Goal: Task Accomplishment & Management: Complete application form

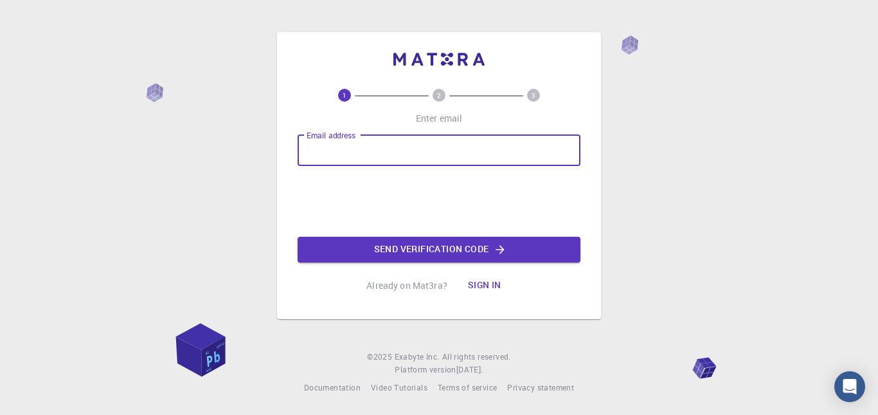
click at [451, 151] on input "Email address" at bounding box center [439, 150] width 283 height 31
type input "[EMAIL_ADDRESS][DOMAIN_NAME]"
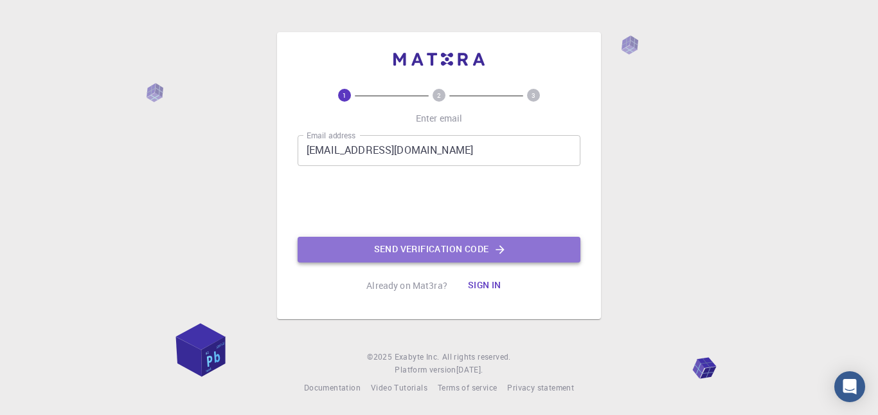
click at [439, 252] on button "Send verification code" at bounding box center [439, 250] width 283 height 26
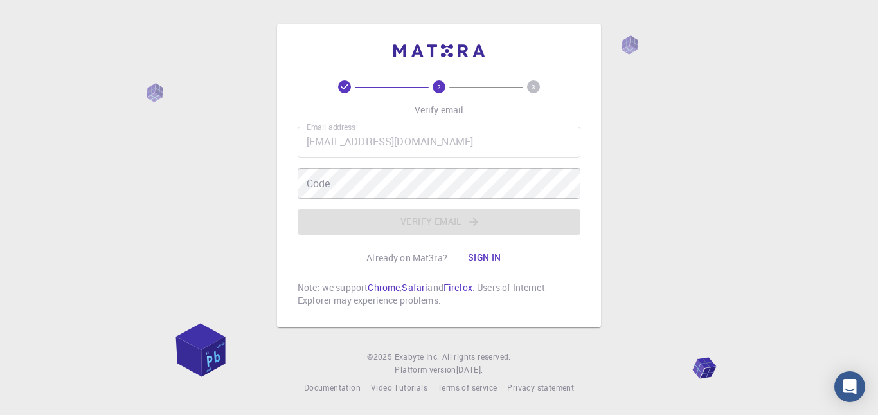
click at [717, 118] on div "2 3 Verify email Email address [EMAIL_ADDRESS][DOMAIN_NAME] Email address Code …" at bounding box center [439, 207] width 878 height 415
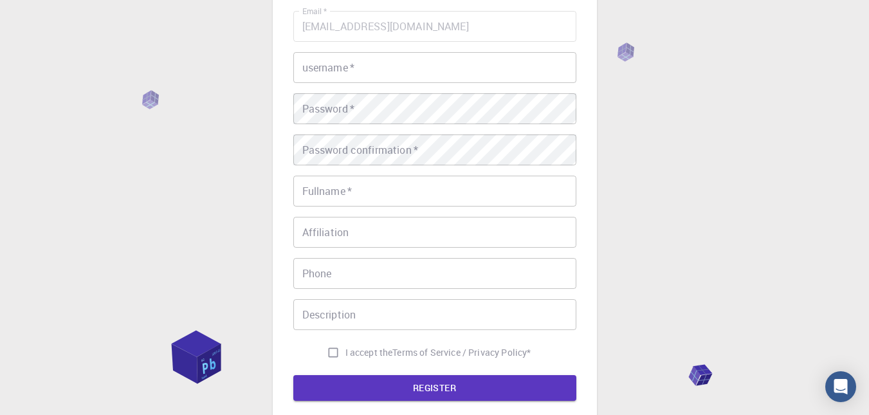
scroll to position [90, 0]
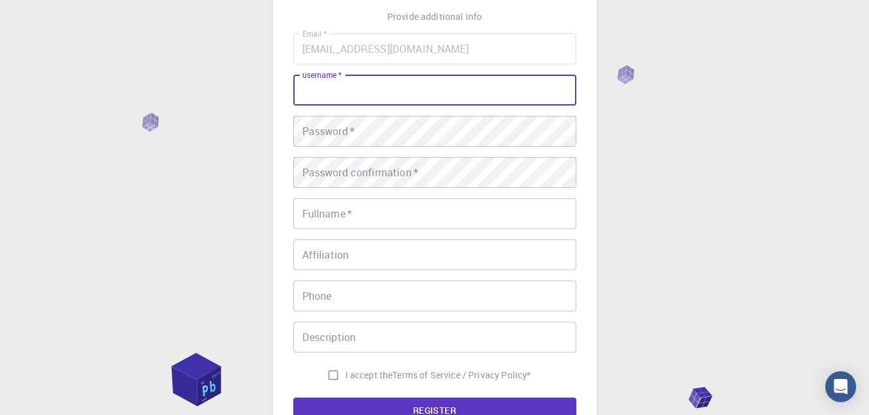
click at [381, 98] on input "username   *" at bounding box center [434, 90] width 283 height 31
type input "gmen"
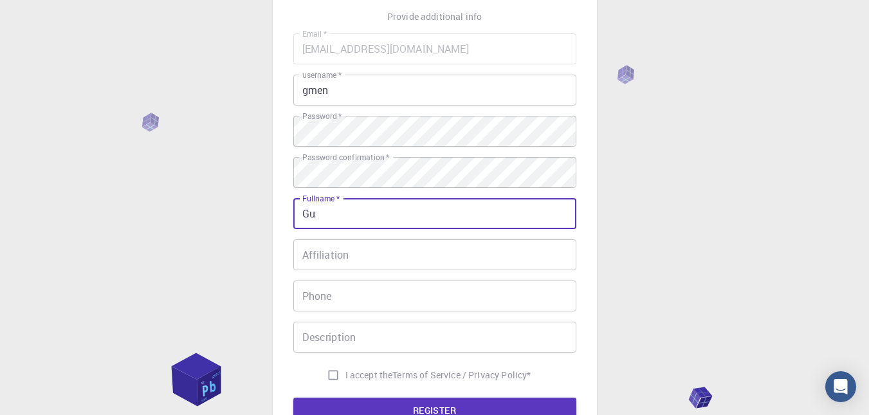
type input "[PERSON_NAME]"
type input "34991217855"
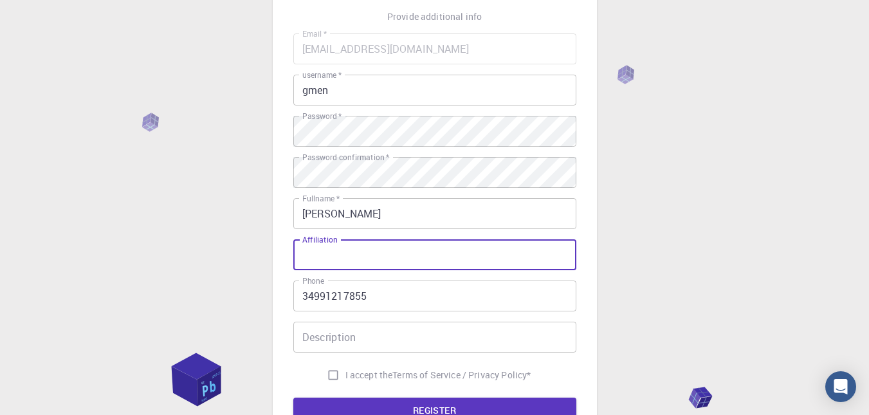
click at [361, 252] on input "Affiliation" at bounding box center [434, 254] width 283 height 31
type input "UFU"
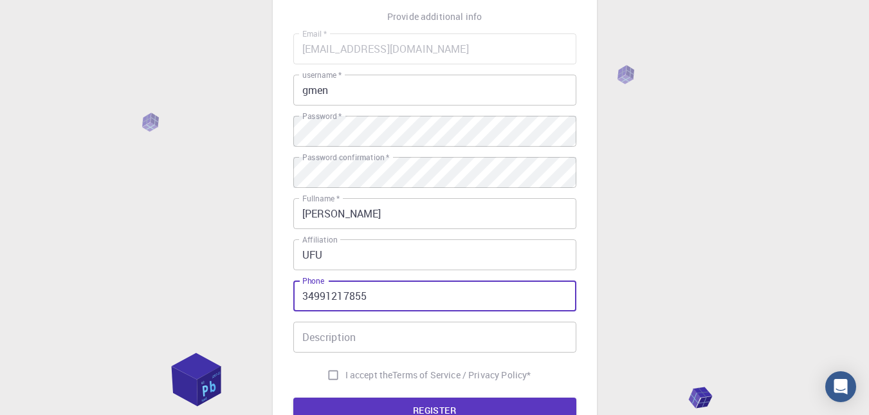
drag, startPoint x: 375, startPoint y: 292, endPoint x: 258, endPoint y: 293, distance: 117.0
click at [258, 293] on div "3 Provide additional info Email   * [EMAIL_ADDRESS][DOMAIN_NAME] Email   * user…" at bounding box center [434, 237] width 869 height 655
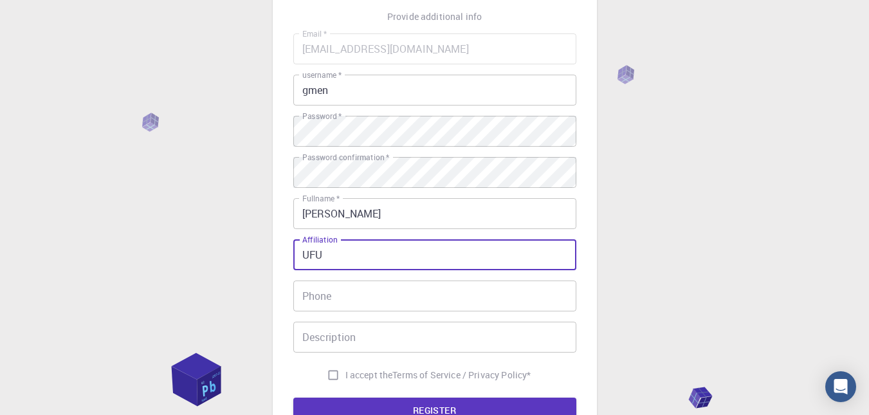
drag, startPoint x: 368, startPoint y: 265, endPoint x: 226, endPoint y: 255, distance: 142.4
click at [226, 255] on div "3 Provide additional info Email   * [EMAIL_ADDRESS][DOMAIN_NAME] Email   * user…" at bounding box center [434, 237] width 869 height 655
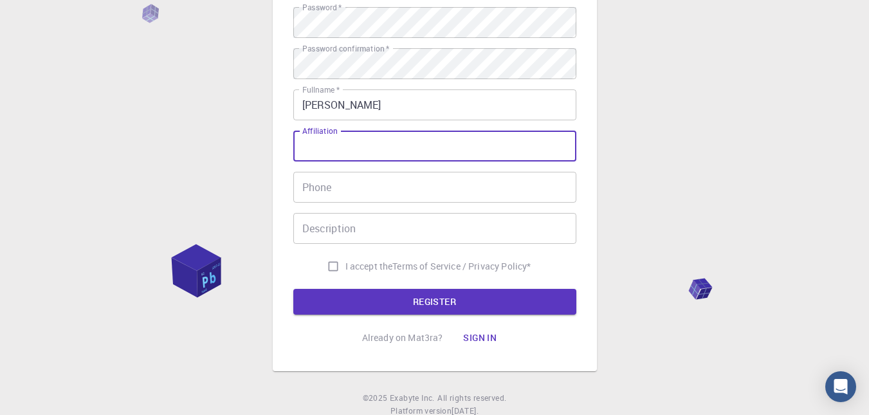
scroll to position [199, 0]
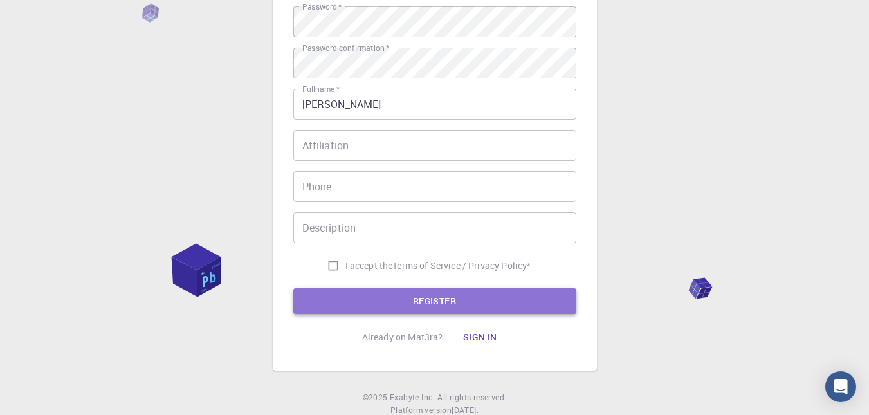
click at [363, 301] on button "REGISTER" at bounding box center [434, 301] width 283 height 26
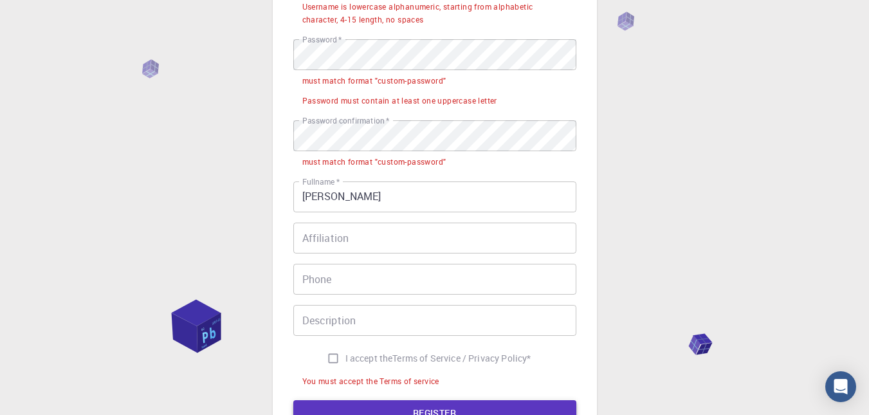
scroll to position [232, 0]
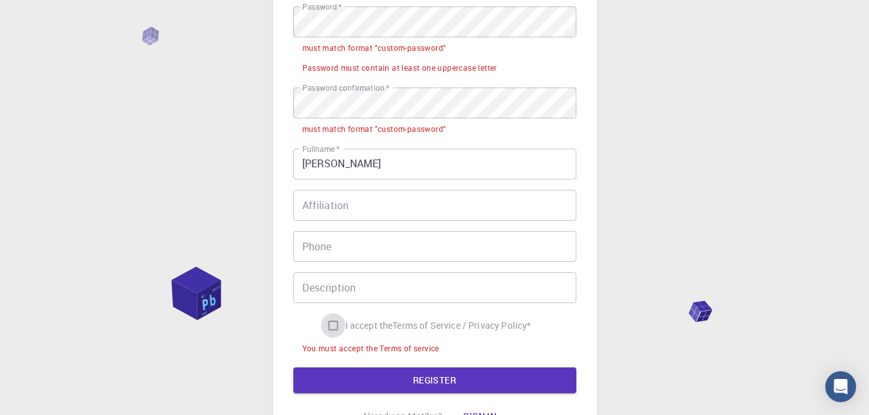
click at [333, 327] on input "I accept the Terms of Service / Privacy Policy *" at bounding box center [333, 325] width 24 height 24
checkbox input "true"
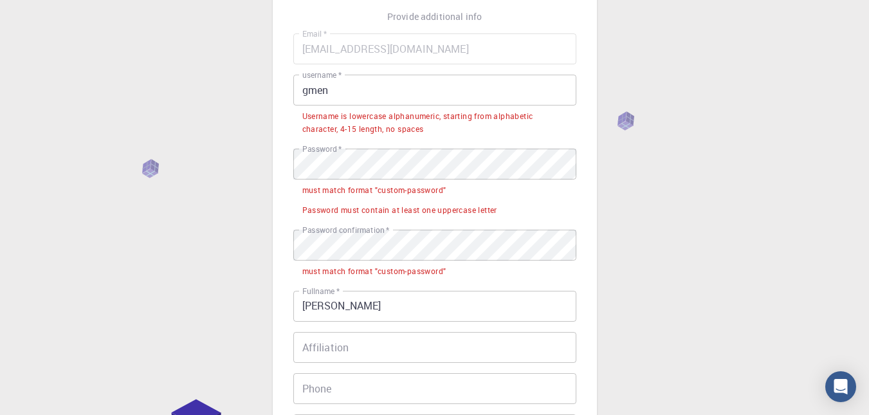
scroll to position [89, 0]
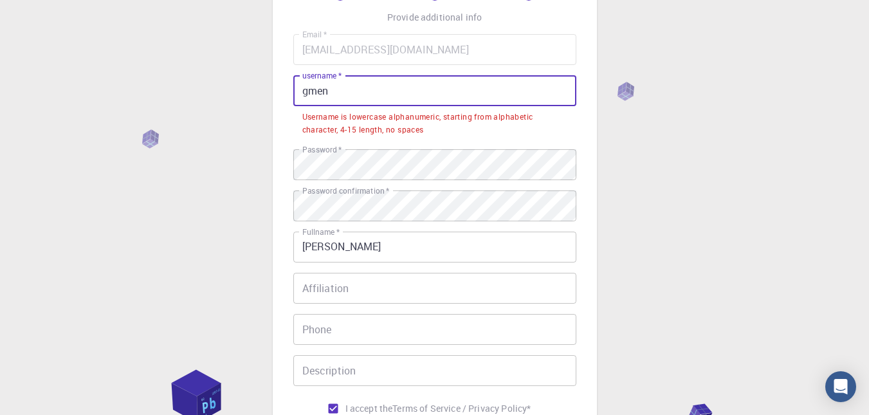
click at [370, 91] on input "gmen" at bounding box center [434, 90] width 283 height 31
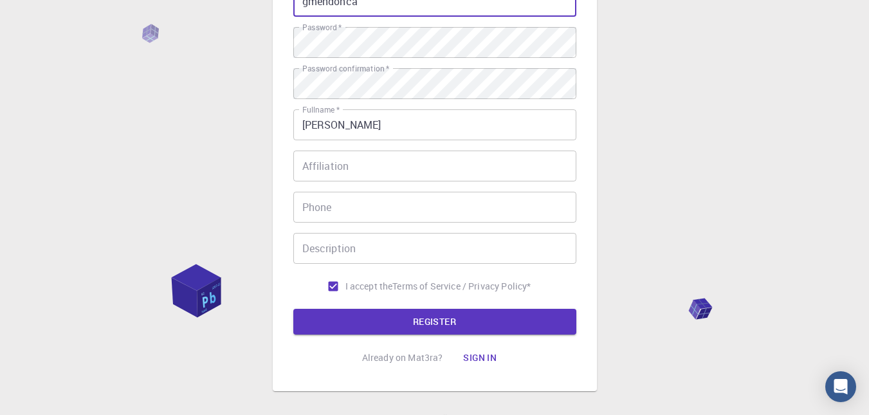
scroll to position [182, 0]
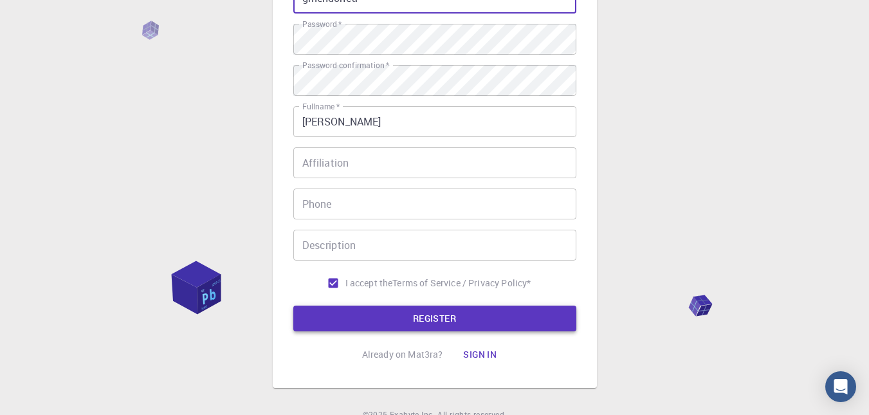
type input "gmendonca"
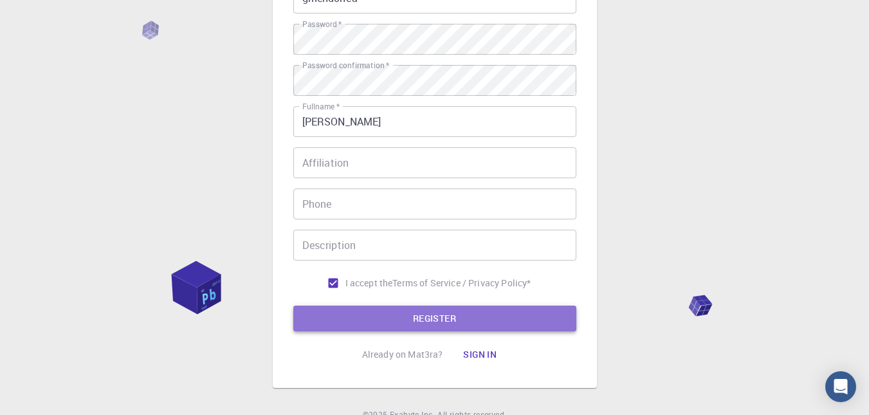
click at [482, 321] on button "REGISTER" at bounding box center [434, 318] width 283 height 26
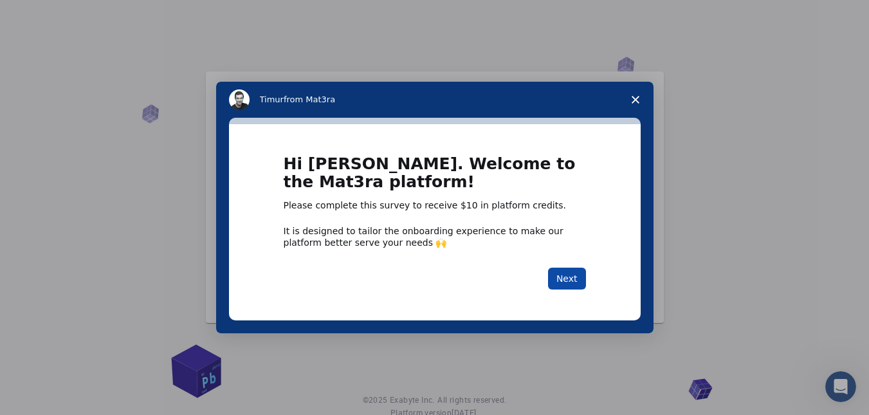
click at [571, 272] on button "Next" at bounding box center [567, 278] width 38 height 22
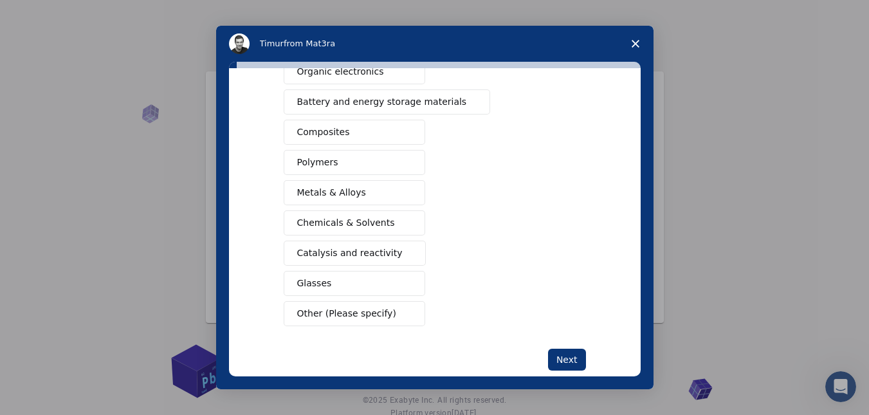
scroll to position [188, 0]
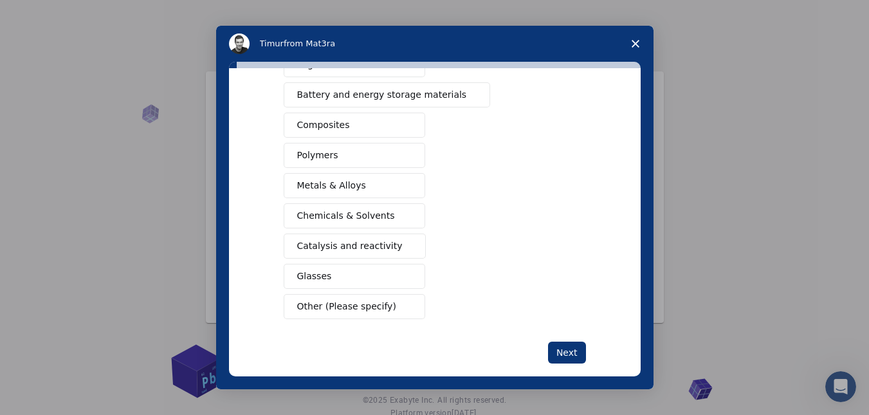
click at [389, 213] on button "Chemicals & Solvents" at bounding box center [354, 215] width 141 height 25
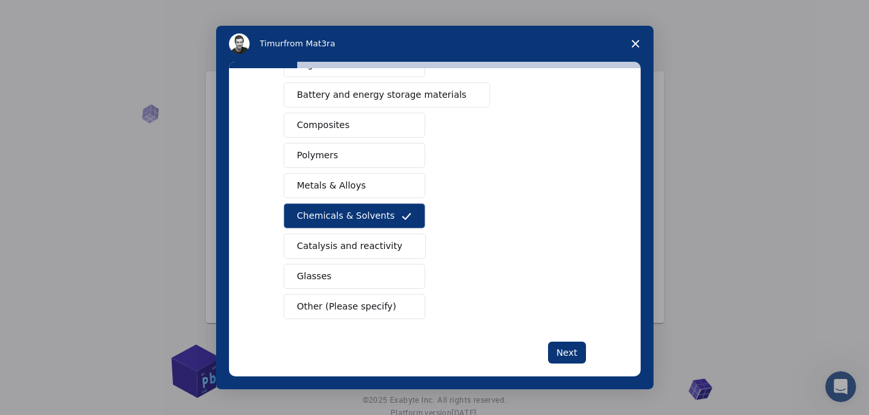
click at [556, 339] on div "What type(s) of materials are you interested in? Semiconductors Solar energy ma…" at bounding box center [435, 137] width 302 height 452
click at [565, 349] on button "Next" at bounding box center [567, 352] width 38 height 22
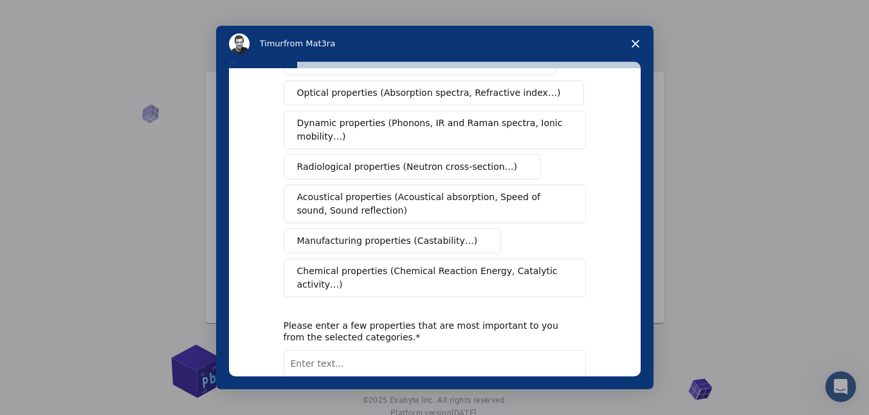
scroll to position [273, 0]
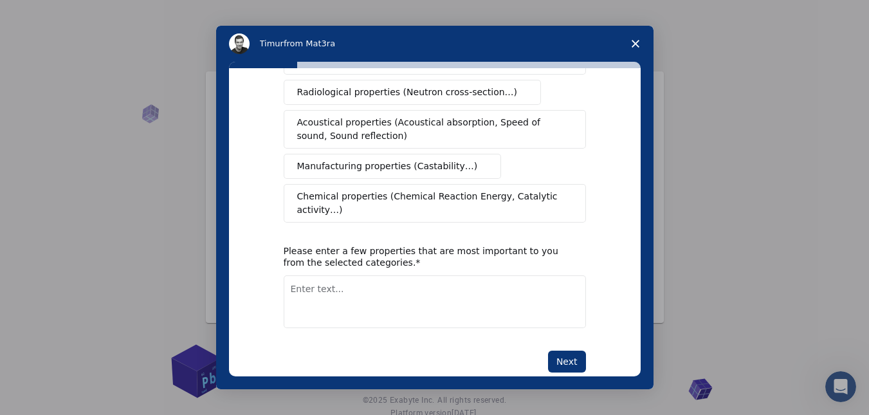
click at [330, 190] on span "Chemical properties (Chemical Reaction Energy, Catalytic activity…)" at bounding box center [430, 203] width 266 height 27
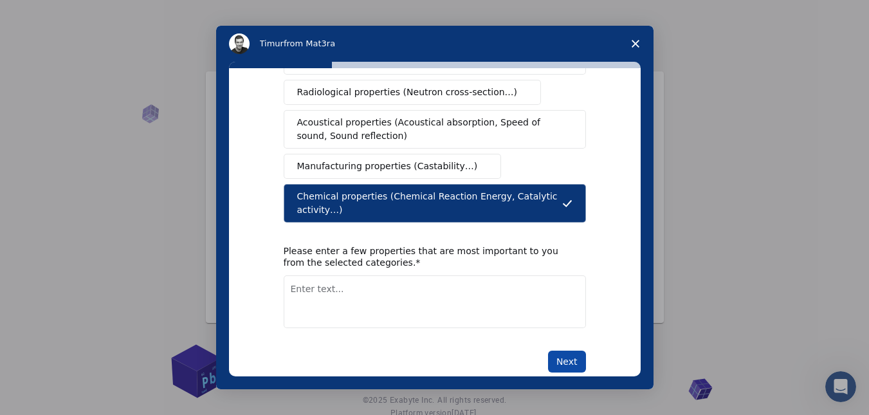
click at [557, 350] on button "Next" at bounding box center [567, 361] width 38 height 22
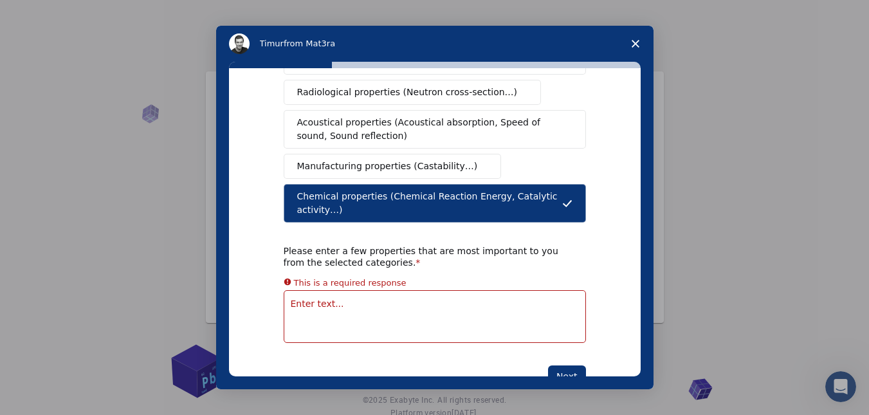
click at [631, 38] on span "Close survey" at bounding box center [635, 44] width 36 height 36
